Goal: Task Accomplishment & Management: Complete application form

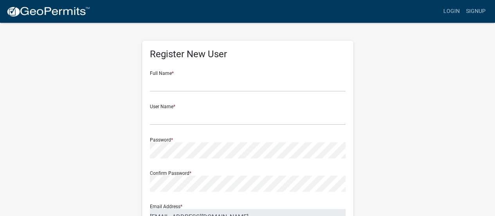
click at [0, 98] on wm-register-view "more_horiz Login Signup Register New User Full Name * User Name * Password * Co…" at bounding box center [247, 220] width 495 height 441
click at [223, 85] on input "text" at bounding box center [248, 84] width 196 height 16
type input "Kian"
type input "p"
click at [222, 85] on input "Kian" at bounding box center [248, 84] width 196 height 16
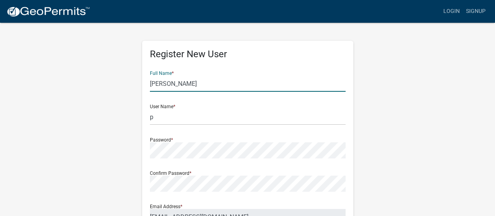
type input "[PERSON_NAME]"
click at [214, 112] on input "p" at bounding box center [248, 117] width 196 height 16
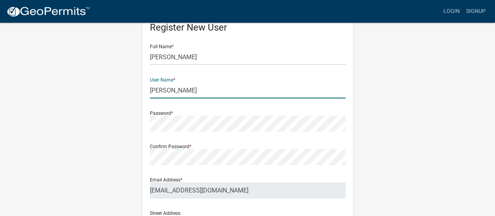
scroll to position [39, 0]
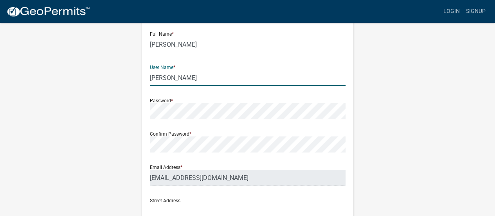
type input "[PERSON_NAME]"
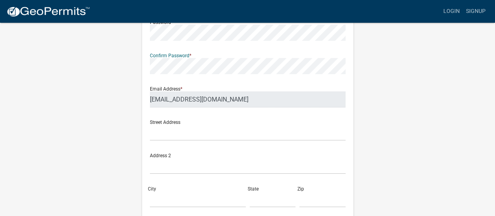
scroll to position [157, 0]
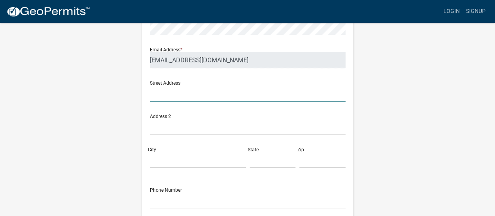
click at [250, 94] on input "text" at bounding box center [248, 93] width 196 height 16
type input "q"
type input "123 Address St"
click at [209, 163] on input "City" at bounding box center [198, 160] width 96 height 16
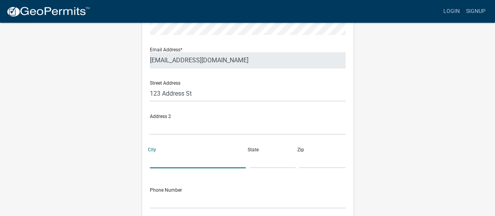
scroll to position [196, 0]
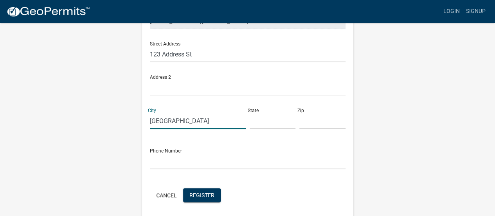
type input "[GEOGRAPHIC_DATA]"
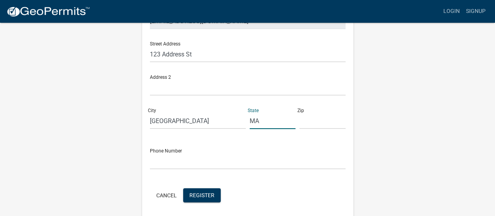
type input "MA"
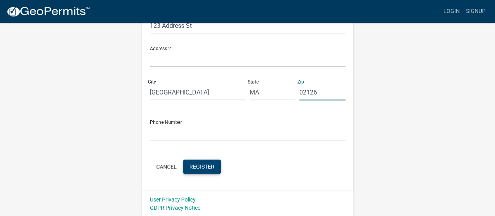
scroll to position [225, 0]
type input "02126"
click at [200, 165] on span "Register" at bounding box center [201, 165] width 25 height 6
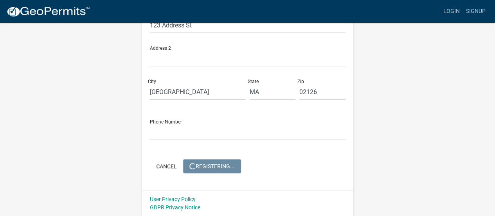
scroll to position [0, 0]
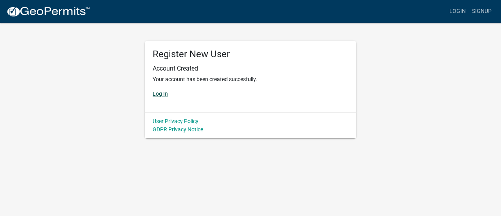
click at [158, 92] on link "Log In" at bounding box center [160, 93] width 15 height 6
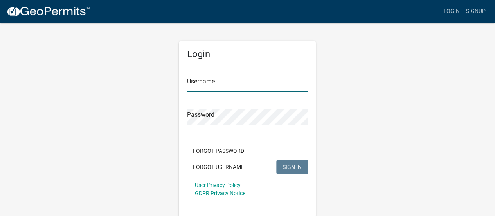
type input "[PERSON_NAME]"
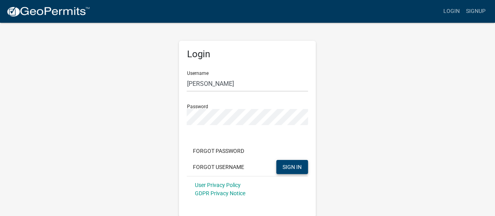
click at [289, 170] on button "SIGN IN" at bounding box center [292, 167] width 32 height 14
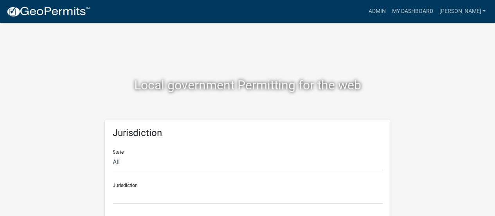
scroll to position [6, 0]
